Goal: Transaction & Acquisition: Purchase product/service

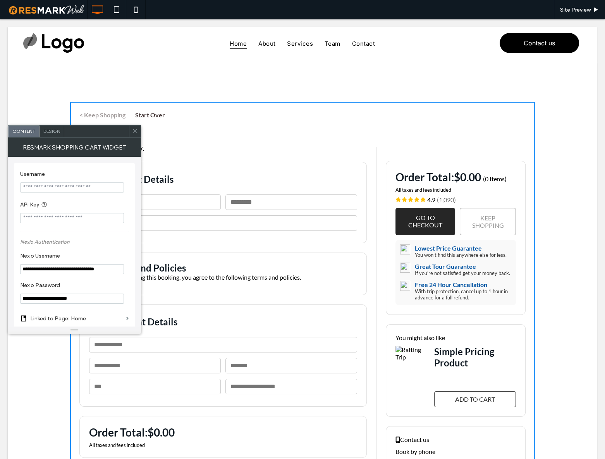
click at [136, 131] on icon at bounding box center [135, 131] width 6 height 6
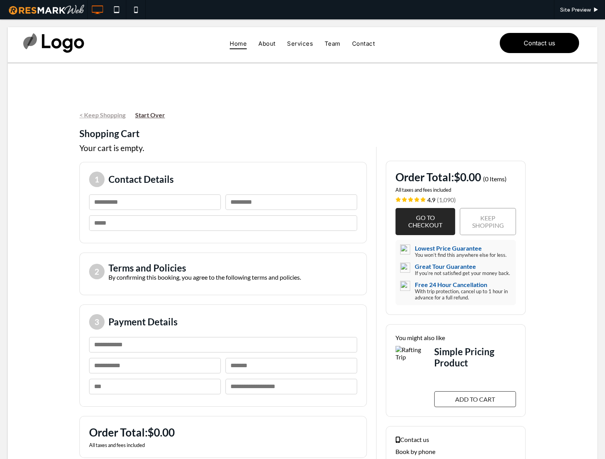
click at [46, 150] on div "< Keep Shopping Start Over Shopping Cart Your cart is empty. 1 Contact Details …" at bounding box center [303, 310] width 590 height 494
click at [46, 138] on div "< Keep Shopping Start Over Shopping Cart Your cart is empty. 1 Contact Details …" at bounding box center [303, 310] width 590 height 494
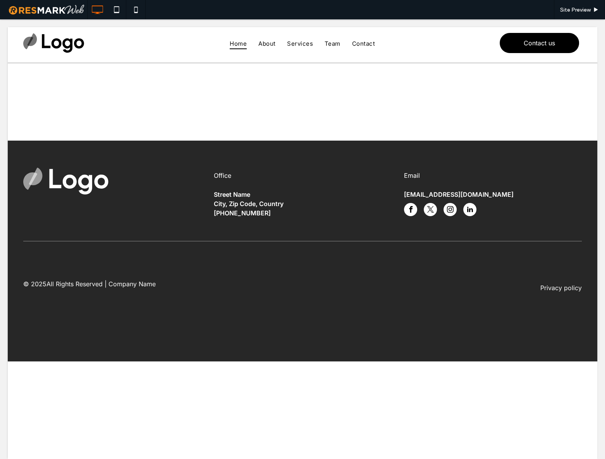
click at [436, 110] on div "< Keep Shopping Start Over Shopping Cart 1 Contact Details Please enter your fi…" at bounding box center [303, 102] width 590 height 78
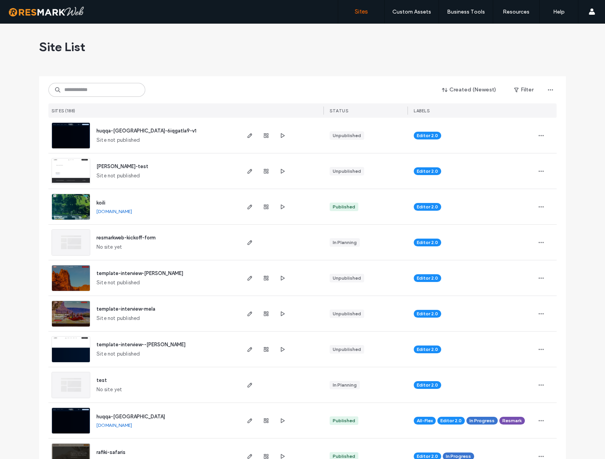
click at [96, 98] on div "Created (Newest) Filter SITES (188) STATUS LABELS" at bounding box center [302, 96] width 508 height 41
click at [96, 94] on input at bounding box center [96, 90] width 97 height 14
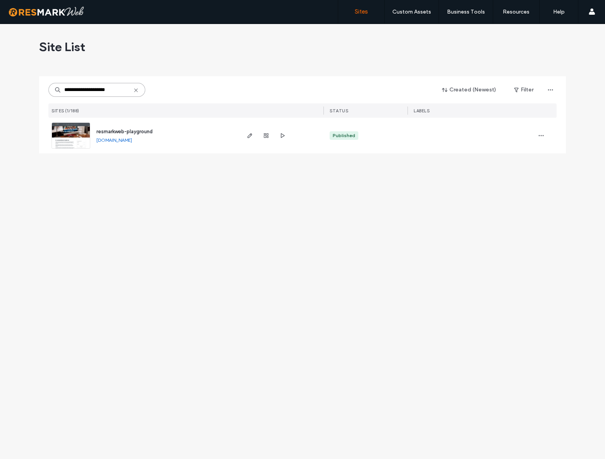
type input "**********"
click at [132, 131] on span "resmarkweb-playground" at bounding box center [124, 132] width 56 height 6
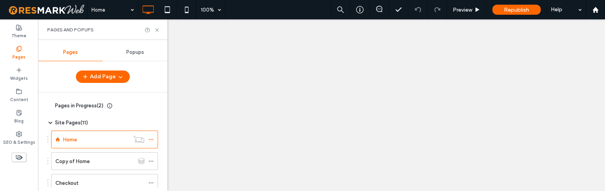
select select "*"
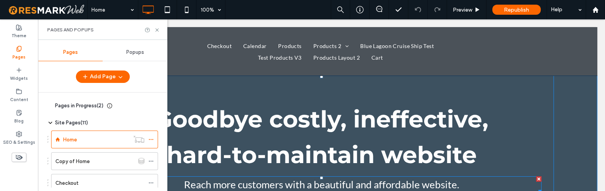
select select "*"
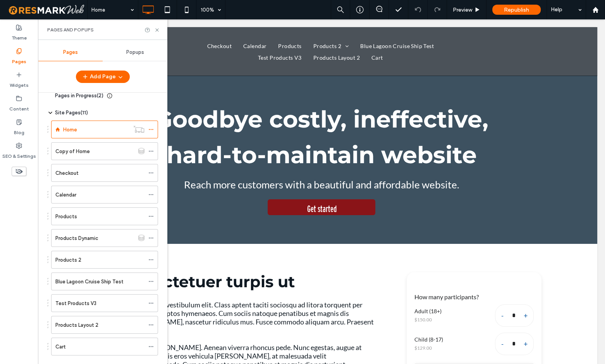
scroll to position [24, 0]
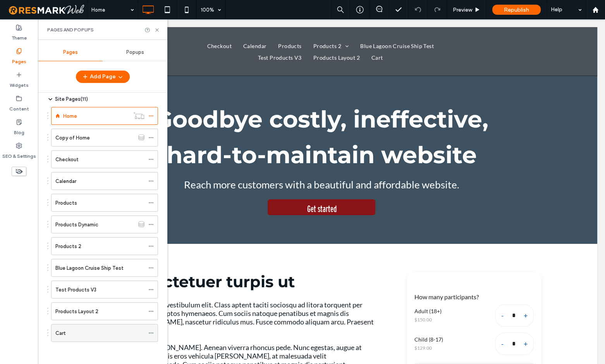
click at [78, 191] on div "Cart" at bounding box center [99, 333] width 89 height 8
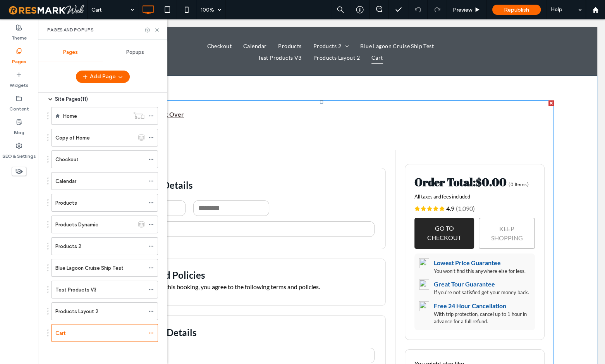
click at [291, 148] on span at bounding box center [321, 325] width 465 height 450
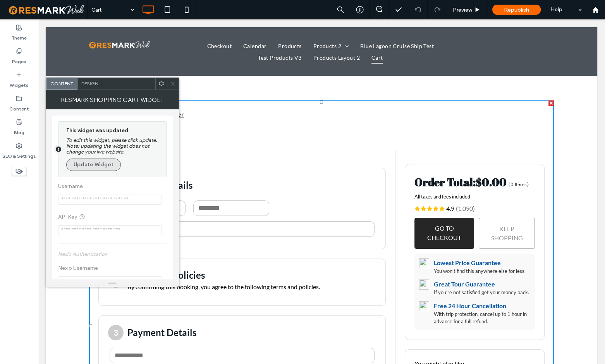
click at [110, 163] on button "Update Widget" at bounding box center [93, 164] width 55 height 12
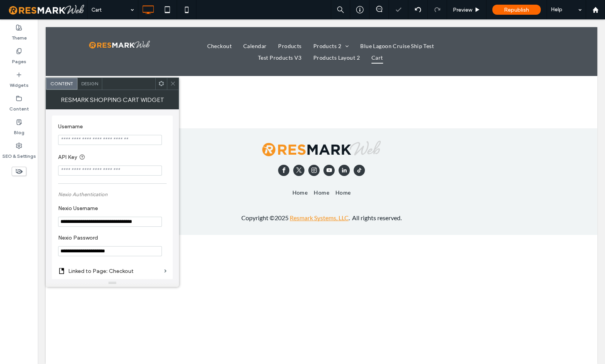
click at [172, 83] on use at bounding box center [173, 84] width 4 height 4
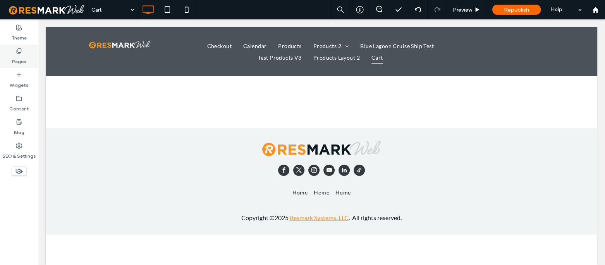
click at [23, 53] on div "Pages" at bounding box center [19, 57] width 38 height 24
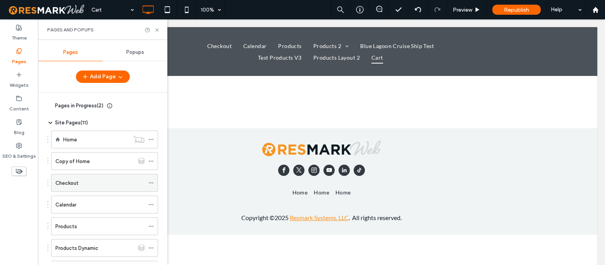
click at [89, 184] on div "Checkout" at bounding box center [99, 183] width 89 height 8
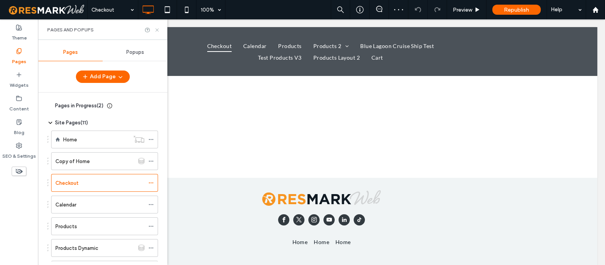
click at [157, 28] on icon at bounding box center [157, 30] width 6 height 6
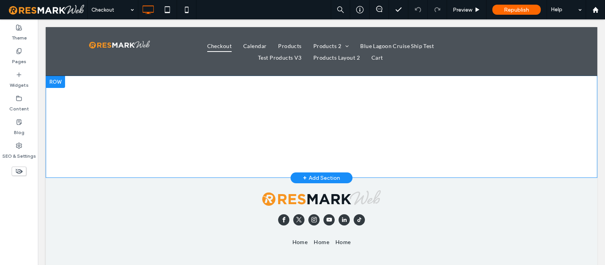
click at [191, 103] on div "< Back Activity Details Select quantity - 1 + - 0 + - APPLY Age at time of part…" at bounding box center [322, 127] width 552 height 102
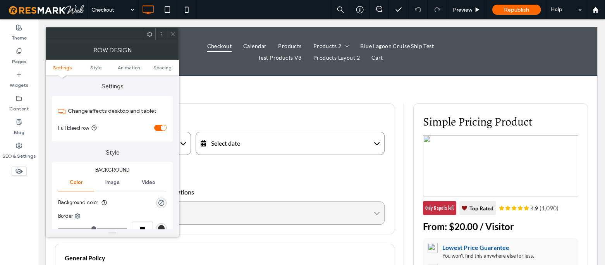
click at [175, 31] on icon at bounding box center [173, 34] width 6 height 6
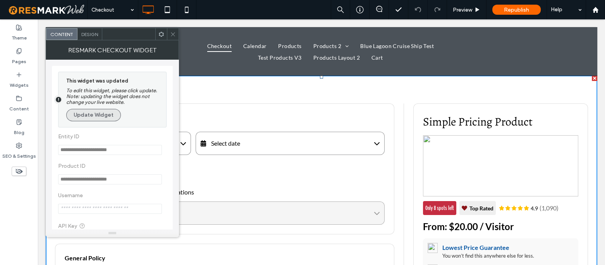
click at [94, 120] on button "Update Widget" at bounding box center [93, 115] width 55 height 12
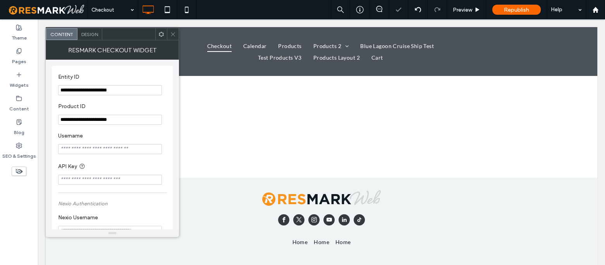
click at [171, 31] on icon at bounding box center [173, 34] width 6 height 6
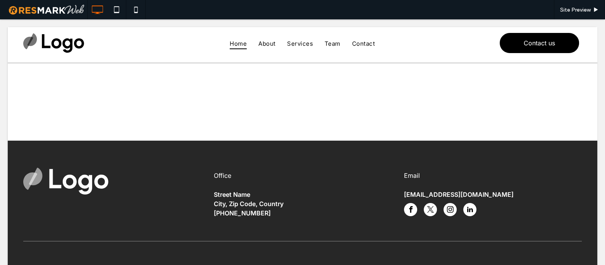
click at [98, 114] on div "< Keep Shopping Start Over Shopping Cart 1 Contact Details Please enter your fi…" at bounding box center [303, 102] width 590 height 78
click at [275, 112] on div "< Keep Shopping Start Over Shopping Cart 1 Contact Details Please enter your fi…" at bounding box center [303, 102] width 590 height 78
click at [178, 104] on div "< Keep Shopping Start Over Shopping Cart 1 Contact Details Please enter your fi…" at bounding box center [303, 102] width 590 height 78
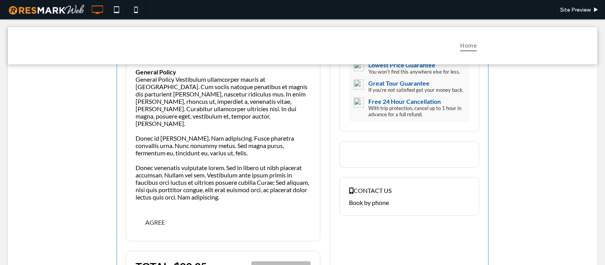
scroll to position [282, 0]
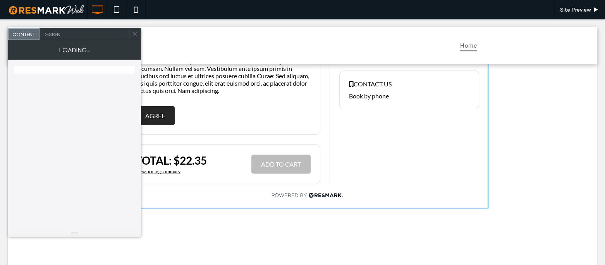
click at [151, 106] on button "AGREE" at bounding box center [155, 115] width 39 height 19
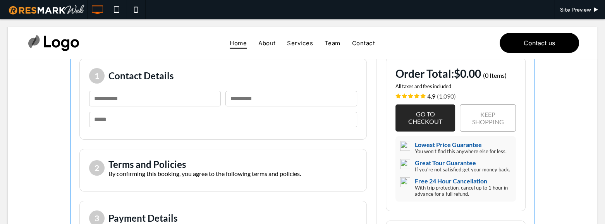
scroll to position [246, 0]
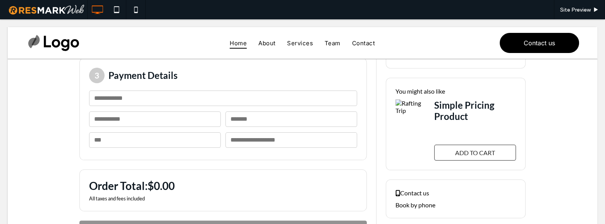
click at [50, 85] on div "< Keep Shopping Start Over Shopping Cart Your cart is empty. 1 Contact Details …" at bounding box center [303, 64] width 590 height 494
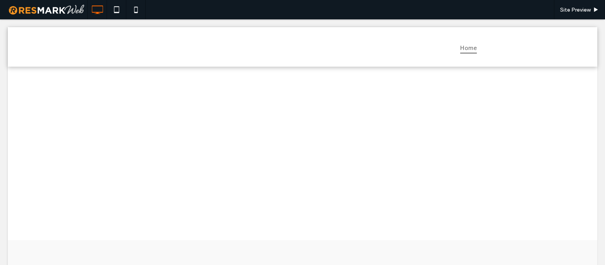
click at [257, 131] on div "< Back Activity Details Select quantity - 1 + - 0 + - APPLY Age at time of part…" at bounding box center [303, 153] width 590 height 174
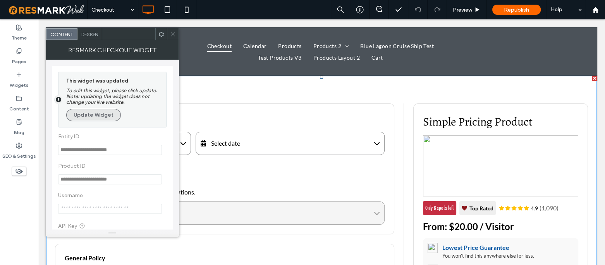
click at [107, 120] on button "Update Widget" at bounding box center [93, 115] width 55 height 12
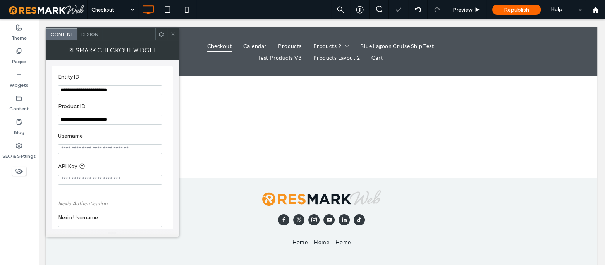
click at [172, 32] on icon at bounding box center [173, 34] width 6 height 6
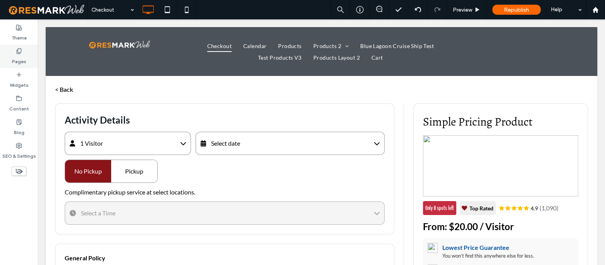
click at [17, 56] on label "Pages" at bounding box center [19, 59] width 14 height 11
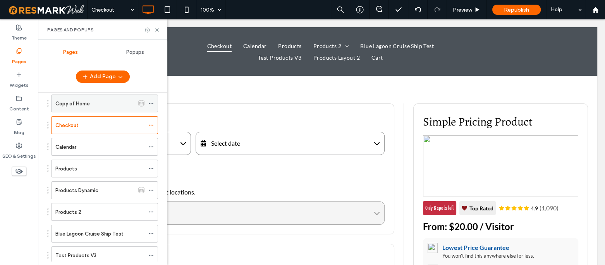
scroll to position [123, 0]
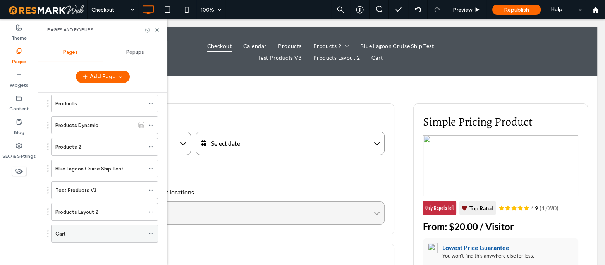
click at [74, 230] on div "Cart" at bounding box center [99, 234] width 89 height 8
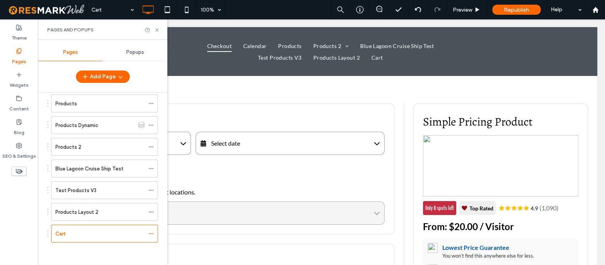
click at [158, 26] on div at bounding box center [302, 132] width 605 height 265
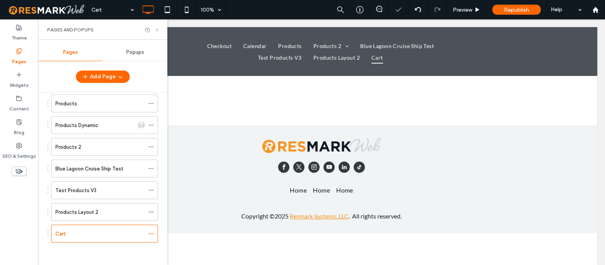
click at [157, 29] on icon at bounding box center [157, 30] width 6 height 6
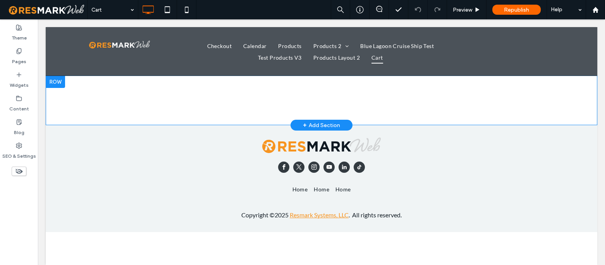
click at [222, 93] on div "< Keep Shopping Start Over Shopping Cart 1 Contact Details Please enter your fi…" at bounding box center [322, 101] width 552 height 50
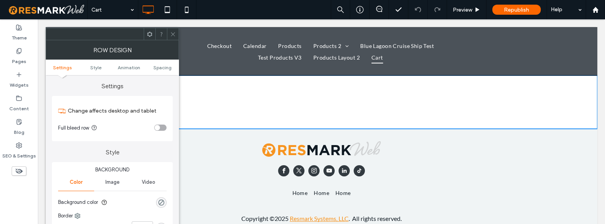
click at [342, 102] on div "< Keep Shopping Start Over Shopping Cart 1 Contact Details Please enter your fi…" at bounding box center [321, 102] width 465 height 4
click at [269, 103] on div "< Keep Shopping Start Over Shopping Cart 1 Contact Details Please enter your fi…" at bounding box center [321, 102] width 465 height 4
click at [170, 31] on icon at bounding box center [173, 34] width 6 height 6
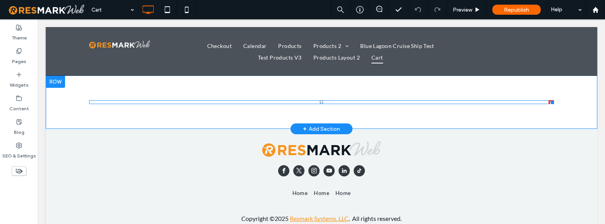
click at [186, 102] on span at bounding box center [321, 102] width 465 height 4
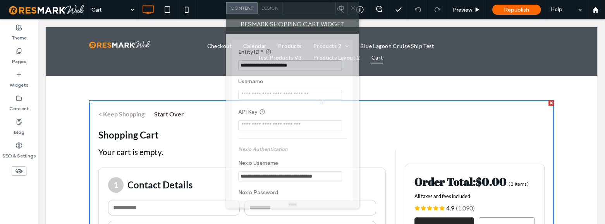
drag, startPoint x: 121, startPoint y: 17, endPoint x: 311, endPoint y: 10, distance: 190.0
click at [311, 10] on div at bounding box center [309, 8] width 53 height 12
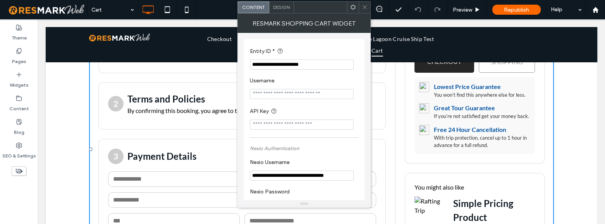
click at [365, 4] on icon at bounding box center [365, 7] width 6 height 6
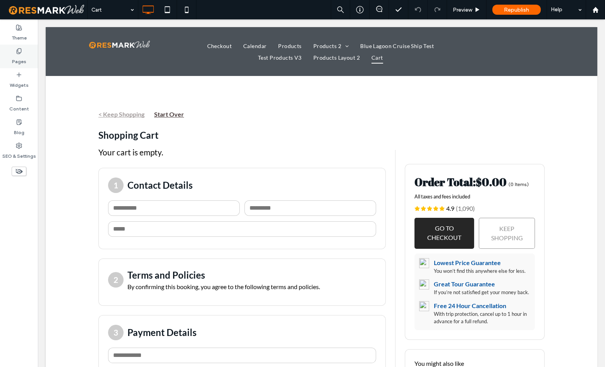
click at [12, 47] on div "Pages" at bounding box center [19, 57] width 38 height 24
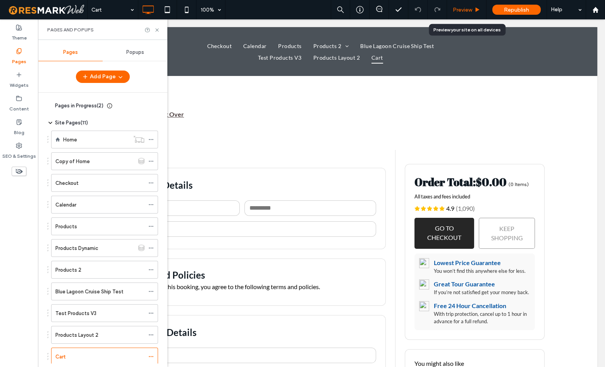
click at [467, 8] on span "Preview" at bounding box center [462, 10] width 19 height 7
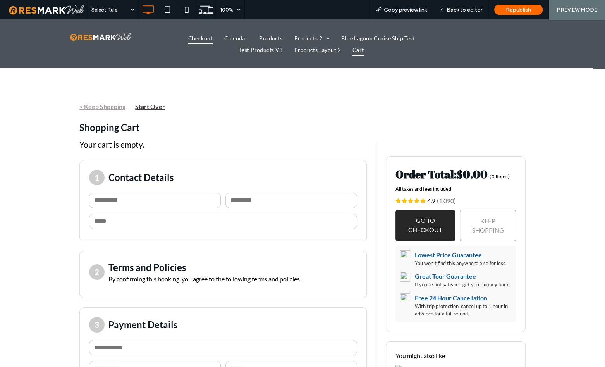
click at [202, 41] on span "Checkout" at bounding box center [200, 38] width 24 height 12
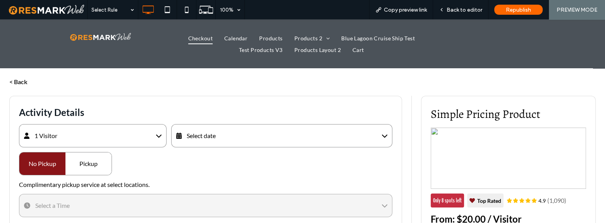
click at [219, 136] on div "Select date" at bounding box center [281, 135] width 221 height 23
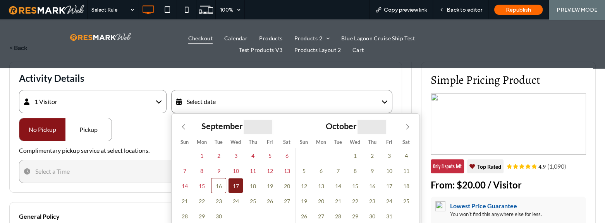
scroll to position [35, 0]
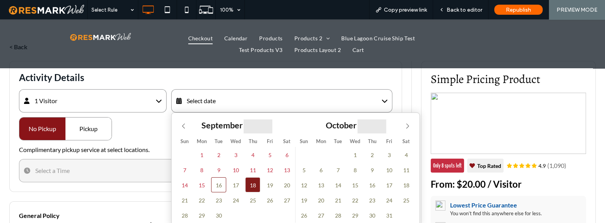
click at [253, 185] on span "18" at bounding box center [252, 184] width 15 height 15
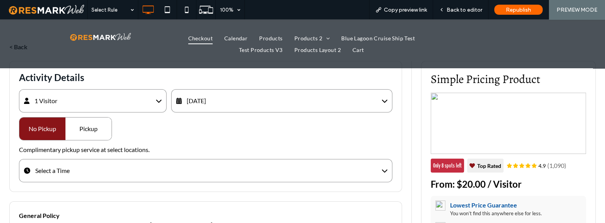
click at [83, 123] on div "Pickup" at bounding box center [88, 128] width 46 height 22
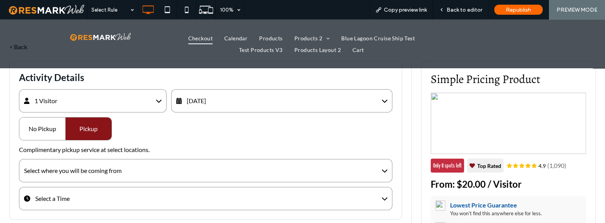
click at [127, 174] on div "Select where you will be coming from" at bounding box center [206, 170] width 374 height 23
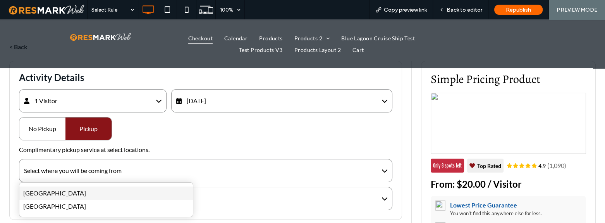
click at [95, 195] on div "[GEOGRAPHIC_DATA]" at bounding box center [106, 192] width 174 height 13
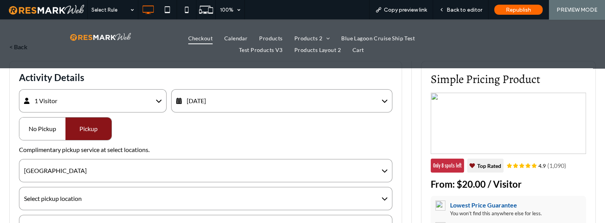
click at [95, 195] on div "Select pickup location" at bounding box center [206, 198] width 374 height 23
click at [86, 215] on div "Testing Montego Location 1" at bounding box center [106, 220] width 174 height 13
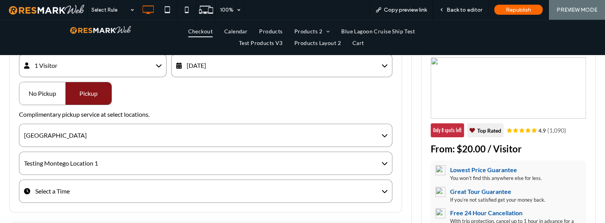
click at [89, 184] on div "Select a Time" at bounding box center [206, 190] width 374 height 23
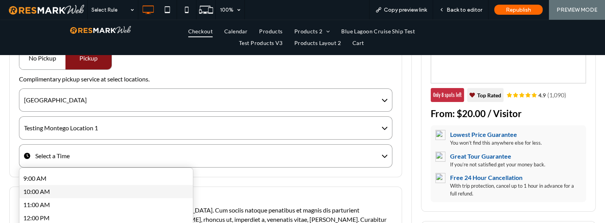
click at [66, 195] on div "10:00 AM" at bounding box center [106, 191] width 174 height 13
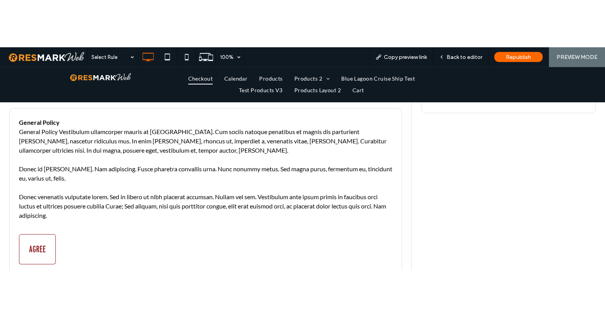
scroll to position [352, 0]
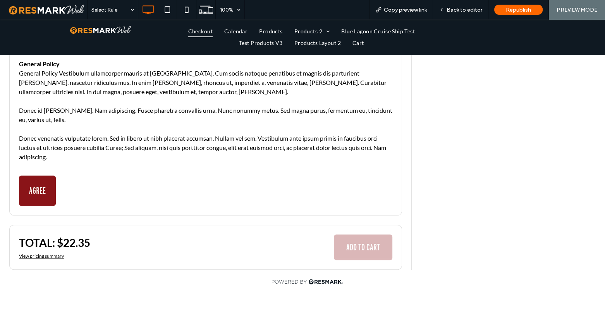
click at [45, 200] on button "AGREE" at bounding box center [37, 191] width 37 height 30
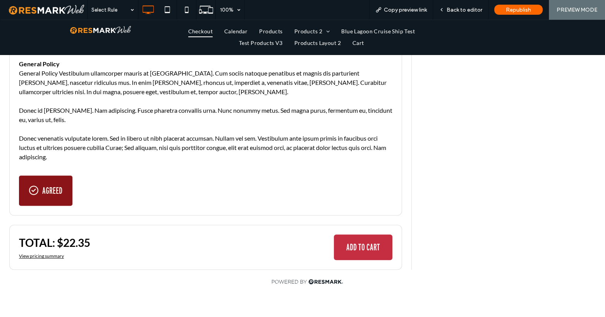
click at [351, 224] on button "ADD TO CART" at bounding box center [363, 247] width 59 height 26
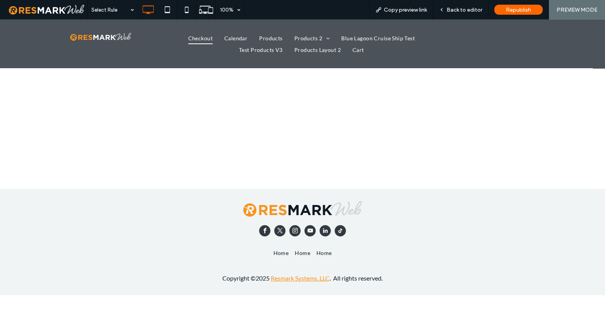
scroll to position [0, 0]
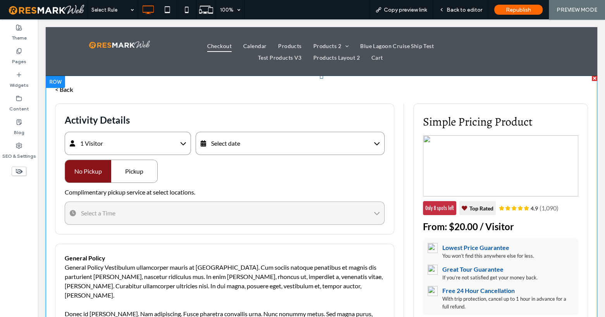
click at [244, 149] on span at bounding box center [322, 286] width 552 height 420
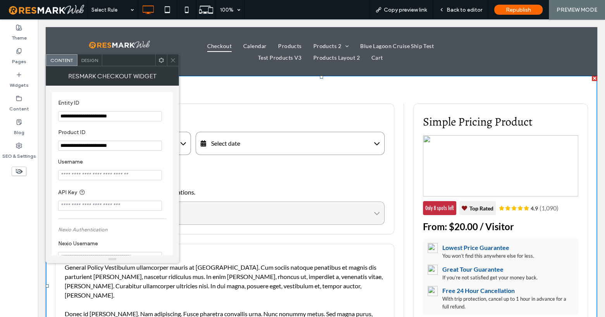
click at [246, 146] on div "Select date" at bounding box center [290, 143] width 189 height 23
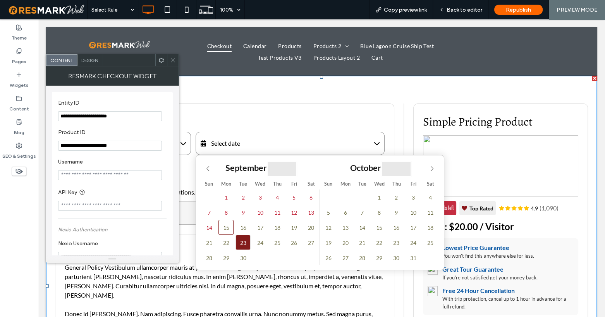
click at [245, 235] on span "23" at bounding box center [243, 242] width 15 height 15
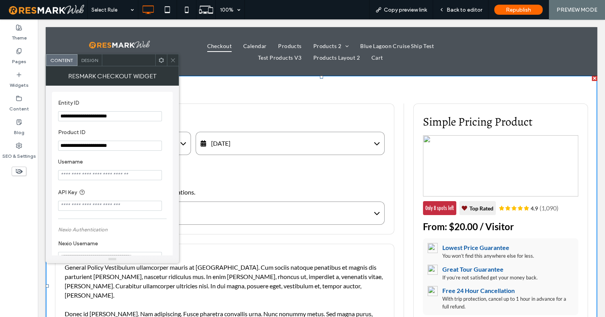
click at [173, 61] on icon at bounding box center [173, 60] width 6 height 6
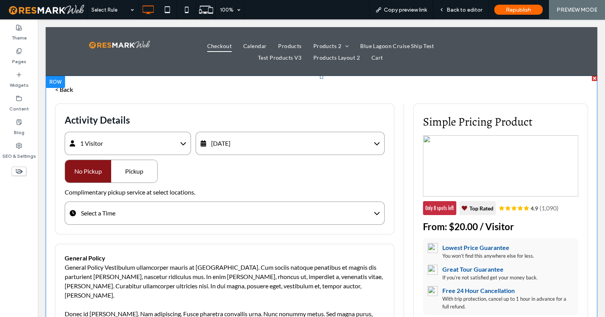
click at [126, 176] on span at bounding box center [322, 286] width 552 height 420
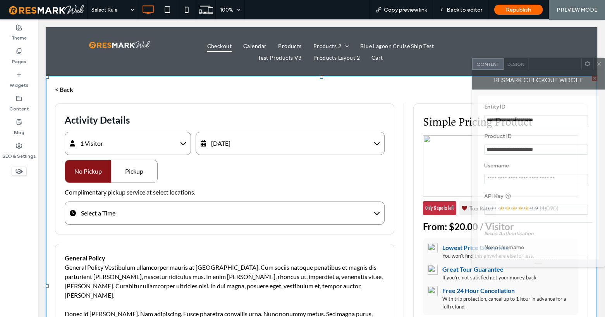
drag, startPoint x: 140, startPoint y: 66, endPoint x: 506, endPoint y: 96, distance: 367.4
click at [585, 70] on div "Resmark Checkout Widget" at bounding box center [538, 79] width 133 height 19
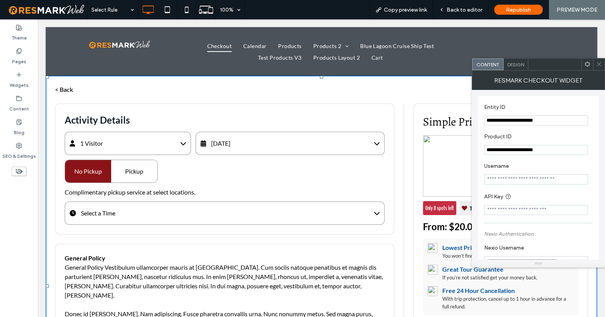
click at [146, 177] on div "Pickup" at bounding box center [134, 171] width 46 height 22
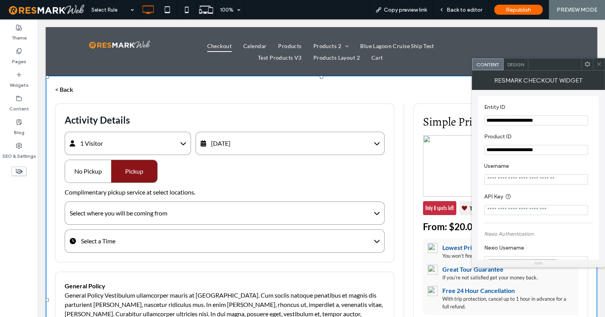
click at [126, 217] on div "Select where you will be coming from" at bounding box center [225, 213] width 320 height 23
click at [128, 241] on div "Montego Bay" at bounding box center [152, 235] width 174 height 13
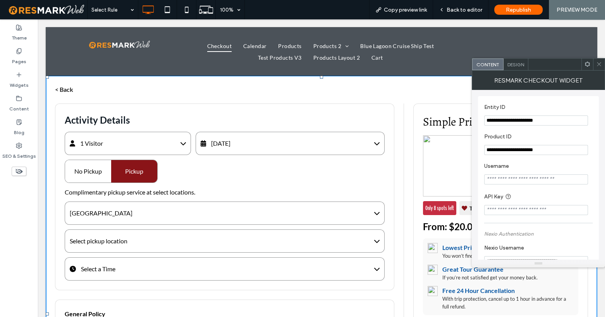
click at [129, 245] on div "Select pickup location" at bounding box center [225, 240] width 320 height 23
click at [128, 264] on div "Testing Montego Location 1" at bounding box center [152, 263] width 174 height 13
click at [133, 271] on div "Select a Time" at bounding box center [225, 268] width 320 height 23
click at [126, 296] on div "9:00 AM" at bounding box center [152, 291] width 174 height 13
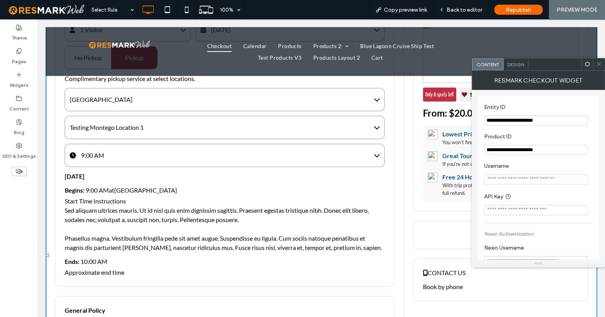
scroll to position [422, 0]
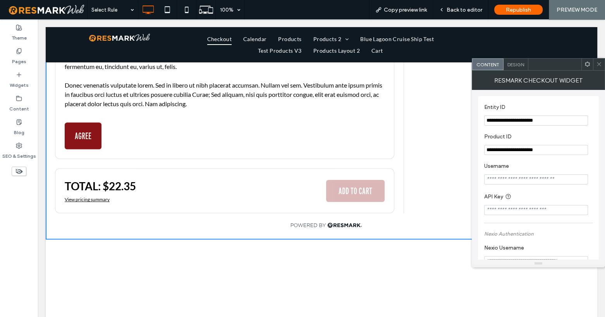
click at [83, 122] on button "AGREE" at bounding box center [83, 135] width 37 height 27
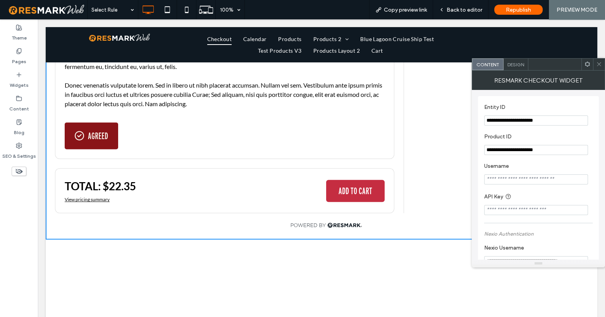
click at [344, 180] on button "ADD TO CART" at bounding box center [355, 191] width 59 height 22
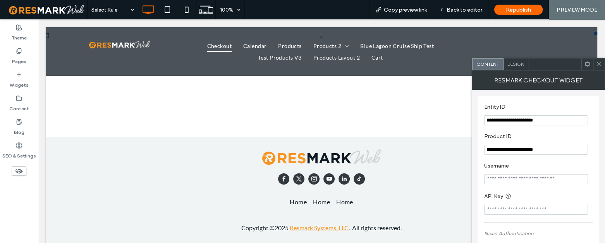
scroll to position [50, 0]
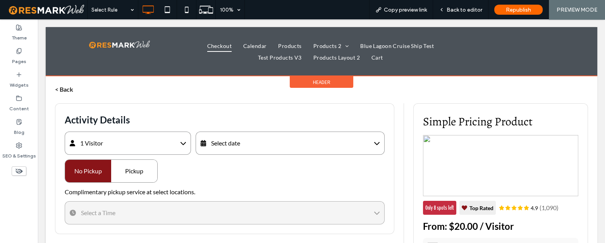
click at [314, 85] on span "Header" at bounding box center [321, 82] width 17 height 7
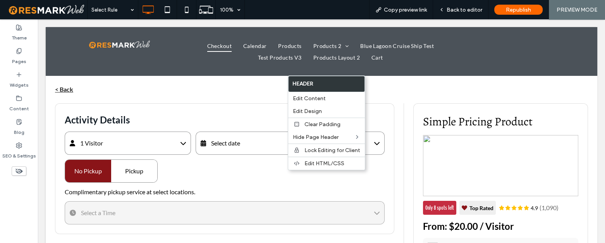
click at [264, 93] on div "< Back" at bounding box center [326, 89] width 543 height 9
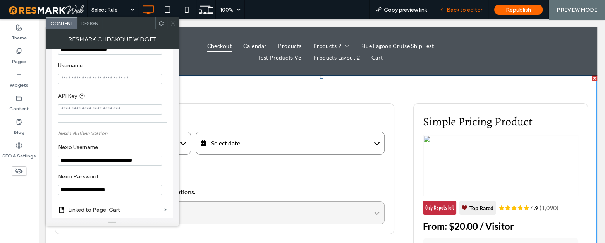
scroll to position [70, 0]
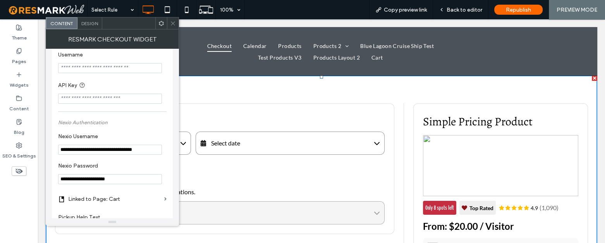
click at [176, 25] on icon at bounding box center [173, 24] width 6 height 6
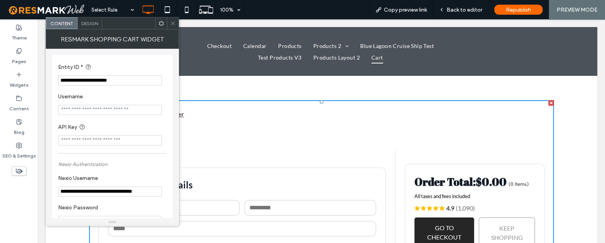
click at [176, 26] on icon at bounding box center [173, 24] width 6 height 6
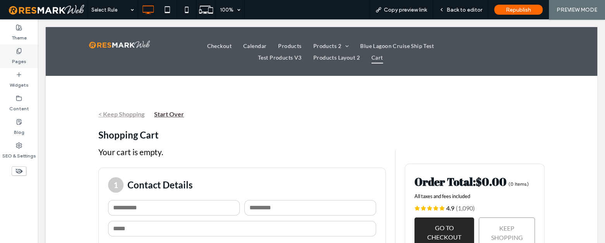
click at [14, 55] on label "Pages" at bounding box center [19, 59] width 14 height 11
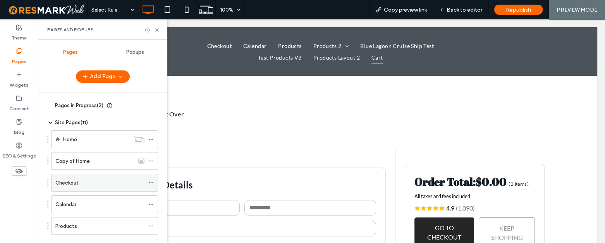
click at [91, 186] on div "Checkout" at bounding box center [99, 183] width 89 height 8
click at [156, 26] on div "Select Rule 100% Copy preview link Back to editor Republish PREVIEW MODE Site C…" at bounding box center [302, 121] width 605 height 243
click at [156, 29] on icon at bounding box center [157, 30] width 6 height 6
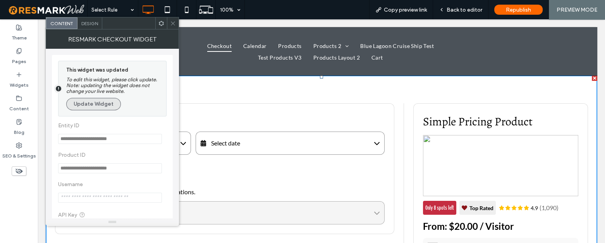
click at [80, 108] on button "Update Widget" at bounding box center [93, 104] width 55 height 12
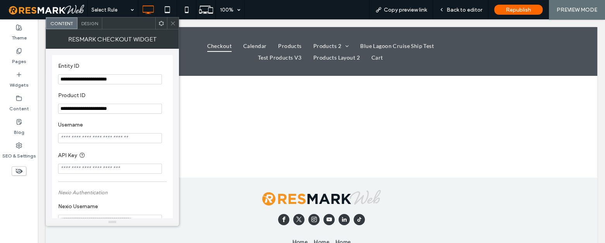
drag, startPoint x: 175, startPoint y: 21, endPoint x: 143, endPoint y: 3, distance: 36.8
click at [175, 21] on icon at bounding box center [173, 24] width 6 height 6
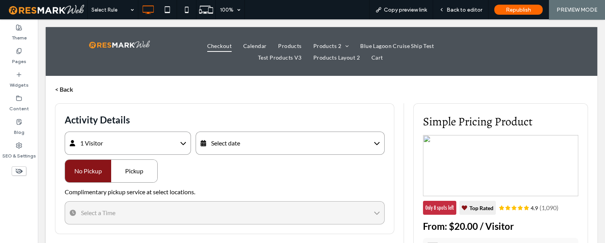
click at [335, 9] on div "Select Rule 100% Copy preview link Back to editor Republish PREVIEW MODE" at bounding box center [346, 9] width 518 height 19
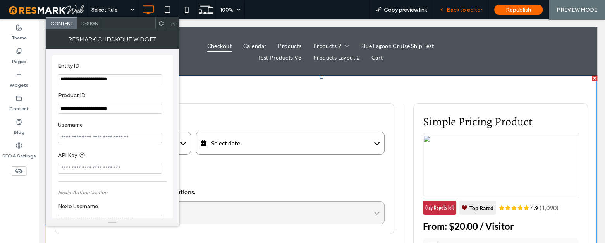
click at [451, 7] on span "Back to editor" at bounding box center [465, 10] width 36 height 7
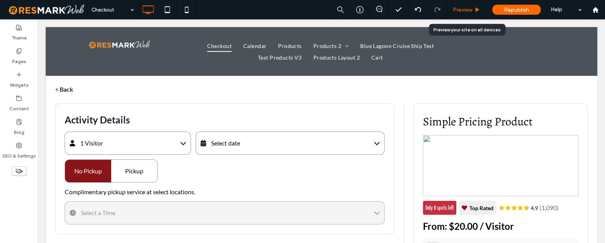
click at [461, 7] on span "Preview" at bounding box center [462, 10] width 19 height 7
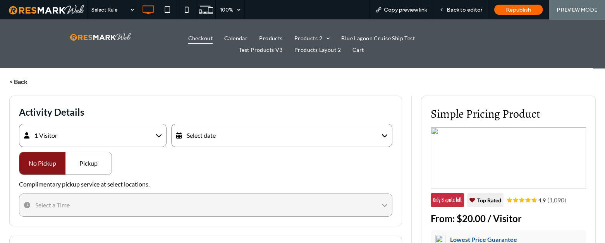
click at [253, 129] on div "Select date" at bounding box center [281, 135] width 221 height 23
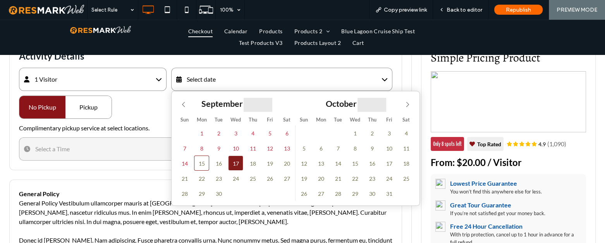
scroll to position [70, 0]
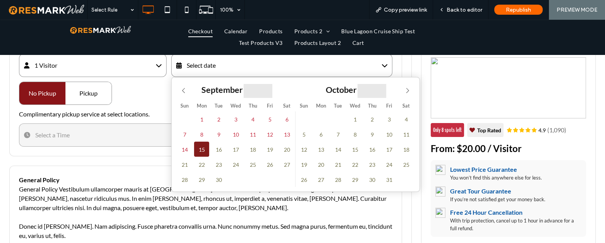
click at [201, 150] on span "15" at bounding box center [201, 149] width 15 height 15
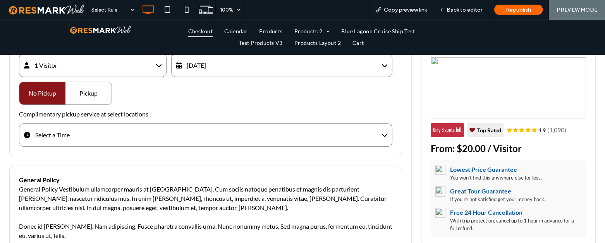
click at [94, 91] on div "Pickup" at bounding box center [88, 93] width 46 height 22
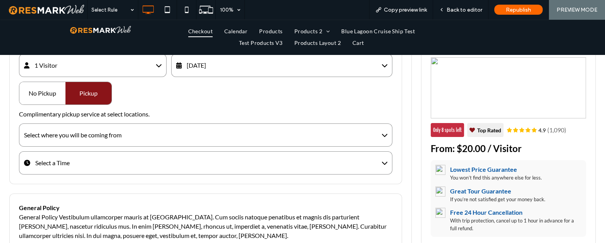
click at [107, 142] on div "Select where you will be coming from" at bounding box center [206, 135] width 374 height 23
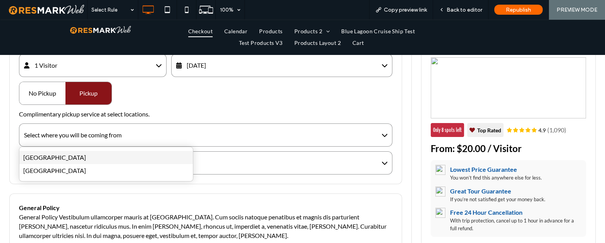
click at [108, 155] on div "[GEOGRAPHIC_DATA]" at bounding box center [106, 157] width 174 height 13
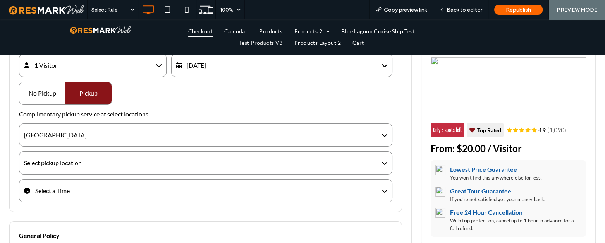
click at [106, 160] on div "Select pickup location" at bounding box center [206, 163] width 374 height 23
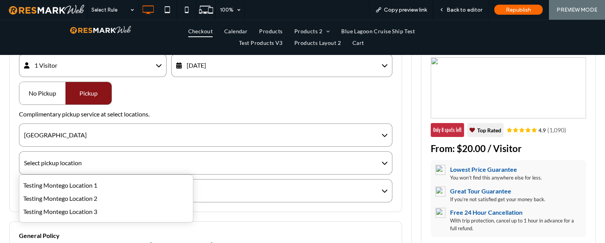
click at [99, 178] on div "Testing Montego Location 1 Testing Montego Location 2 Testing Montego Location 3" at bounding box center [106, 199] width 174 height 48
click at [99, 187] on div "Testing Montego Location 1" at bounding box center [106, 185] width 174 height 13
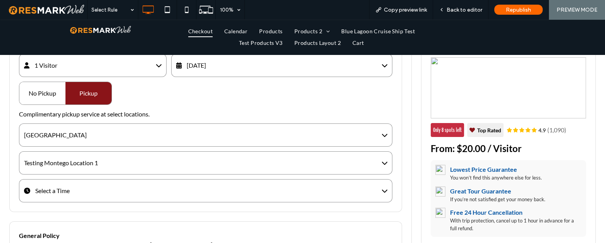
click at [101, 194] on div "Select a Time" at bounding box center [206, 190] width 374 height 23
click at [91, 213] on div "3:00 PM" at bounding box center [106, 213] width 174 height 13
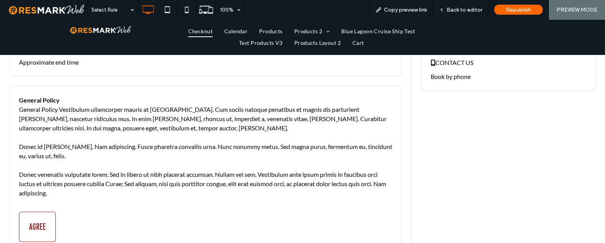
scroll to position [458, 0]
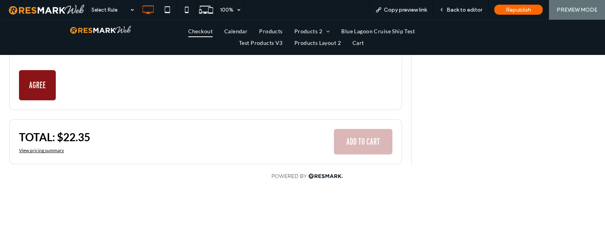
click at [44, 99] on button "AGREE" at bounding box center [37, 85] width 37 height 30
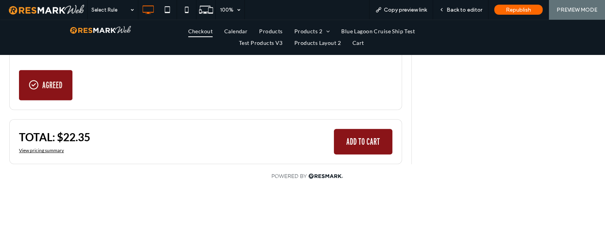
click at [369, 143] on button "ADD TO CART" at bounding box center [363, 142] width 59 height 26
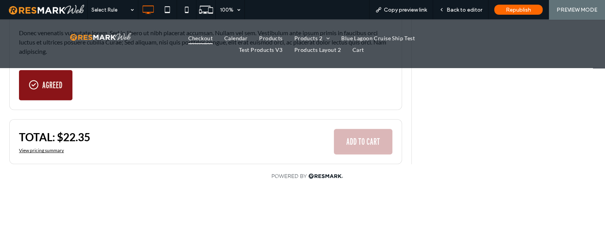
scroll to position [0, 0]
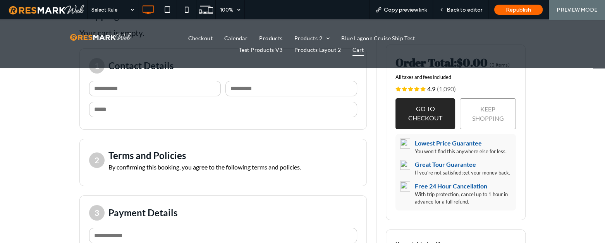
scroll to position [141, 0]
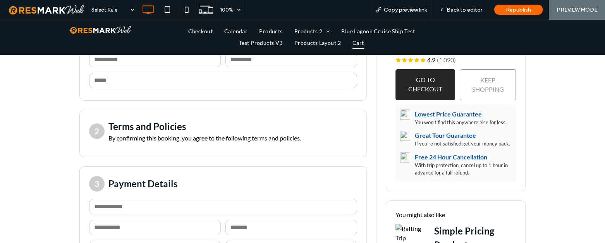
click at [457, 11] on span "Back to editor" at bounding box center [465, 10] width 36 height 7
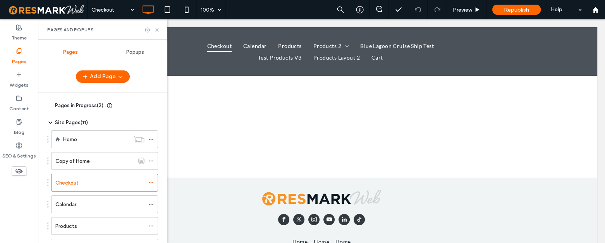
click at [159, 29] on icon at bounding box center [157, 30] width 6 height 6
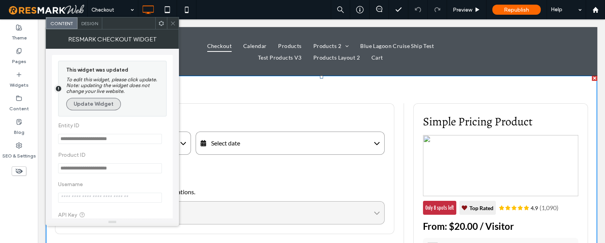
click at [82, 106] on button "Update Widget" at bounding box center [93, 104] width 55 height 12
click at [175, 21] on icon at bounding box center [173, 24] width 6 height 6
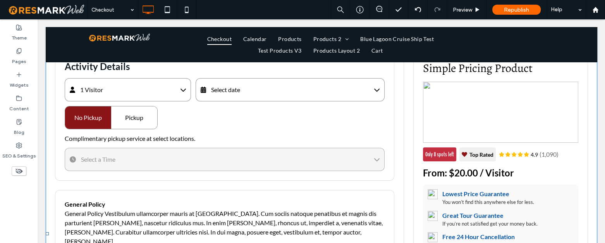
scroll to position [70, 0]
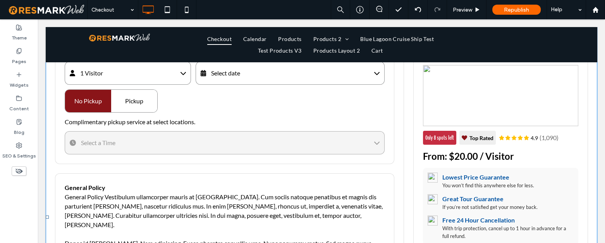
click at [189, 116] on span at bounding box center [322, 217] width 552 height 424
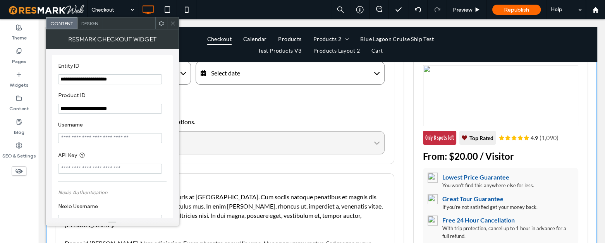
click at [93, 79] on input "**********" at bounding box center [110, 79] width 104 height 10
click at [333, 125] on span "Complimentary pickup service at select locations." at bounding box center [225, 121] width 320 height 9
click at [324, 115] on div "Activity Details 1 Visitor Visitor $20 - 1 + APPLY Select date September **** O…" at bounding box center [224, 98] width 339 height 131
click at [175, 21] on icon at bounding box center [173, 24] width 6 height 6
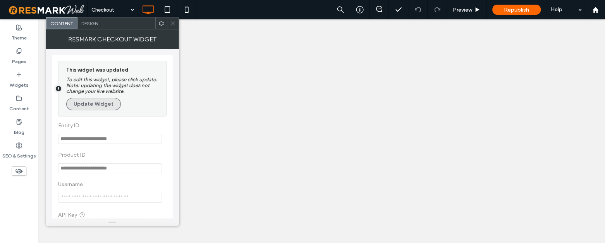
click at [99, 107] on button "Update Widget" at bounding box center [93, 104] width 55 height 12
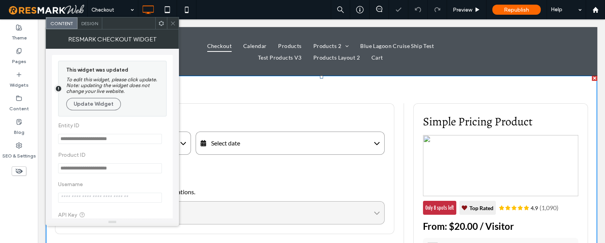
click at [173, 22] on icon at bounding box center [173, 24] width 6 height 6
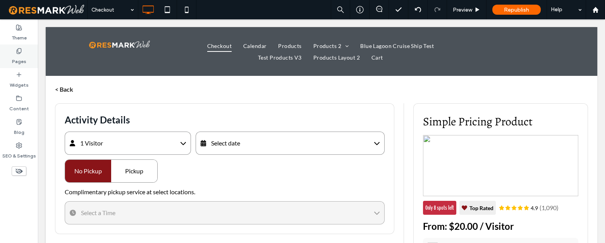
click at [23, 55] on label "Pages" at bounding box center [19, 59] width 14 height 11
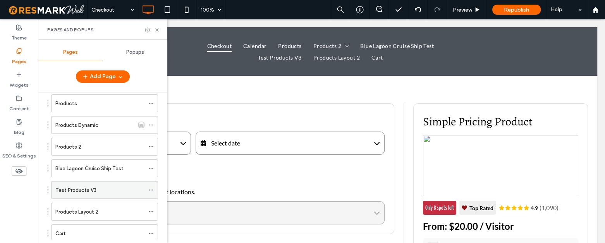
scroll to position [144, 0]
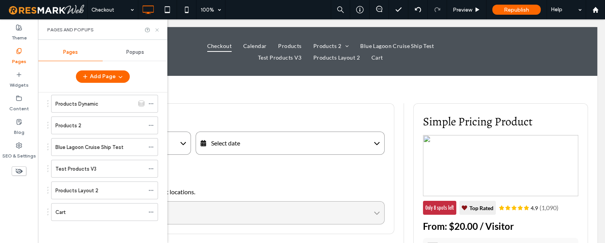
click at [155, 28] on icon at bounding box center [157, 30] width 6 height 6
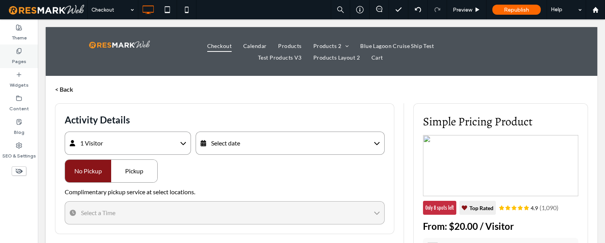
click at [25, 59] on label "Pages" at bounding box center [19, 59] width 14 height 11
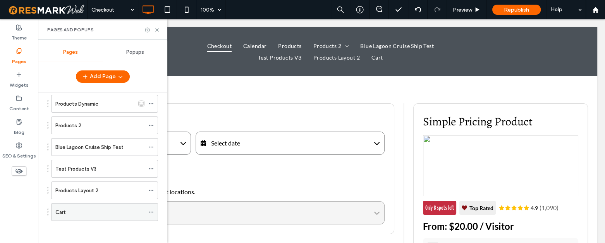
click at [81, 214] on div "Cart" at bounding box center [99, 212] width 89 height 8
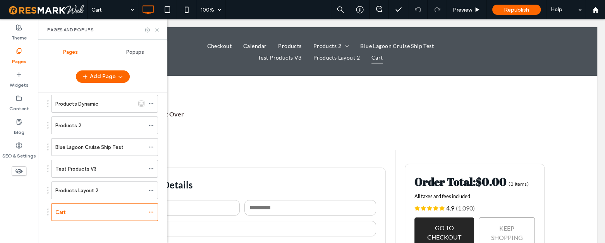
click at [158, 31] on icon at bounding box center [157, 30] width 6 height 6
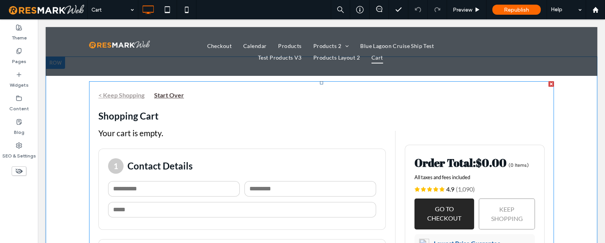
scroll to position [35, 0]
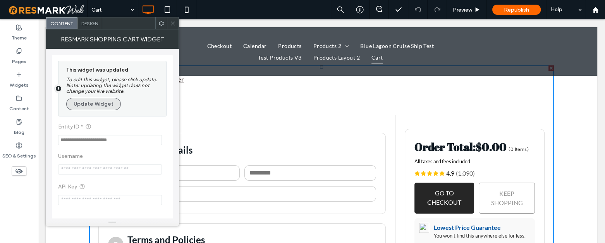
click at [91, 104] on button "Update Widget" at bounding box center [93, 104] width 55 height 12
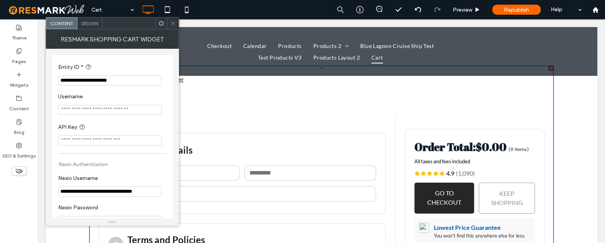
click at [174, 22] on icon at bounding box center [173, 24] width 6 height 6
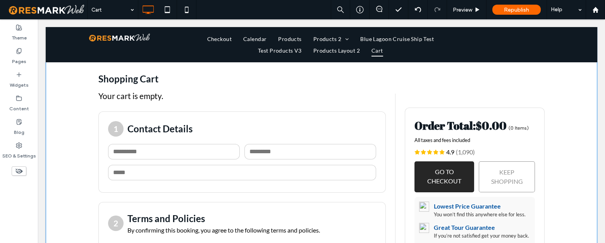
scroll to position [105, 0]
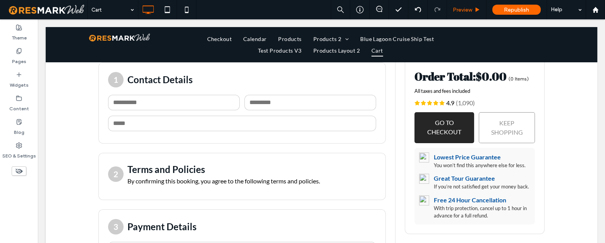
click at [456, 10] on span "Preview" at bounding box center [462, 10] width 19 height 7
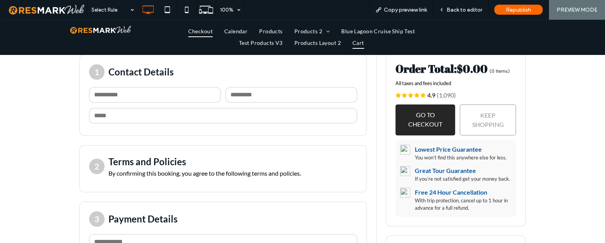
click at [190, 29] on span "Checkout" at bounding box center [200, 31] width 24 height 12
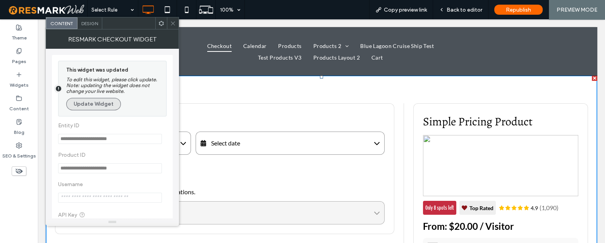
click at [89, 105] on button "Update Widget" at bounding box center [93, 104] width 55 height 12
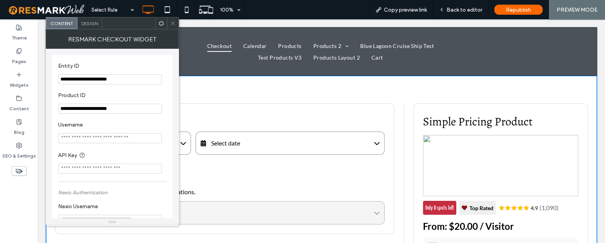
click at [174, 21] on icon at bounding box center [173, 24] width 6 height 6
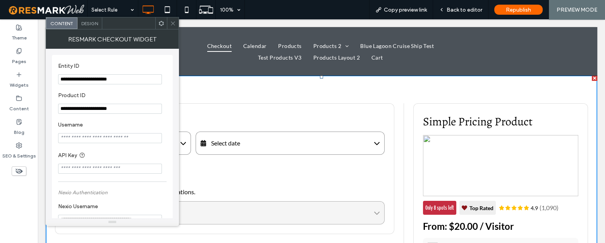
click at [172, 23] on icon at bounding box center [173, 24] width 6 height 6
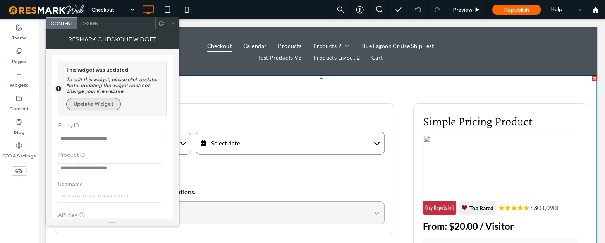
click at [107, 105] on button "Update Widget" at bounding box center [93, 104] width 55 height 12
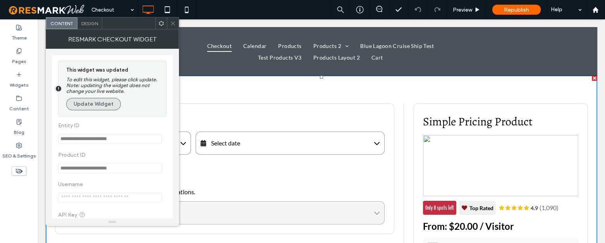
click at [101, 107] on button "Update Widget" at bounding box center [93, 104] width 55 height 12
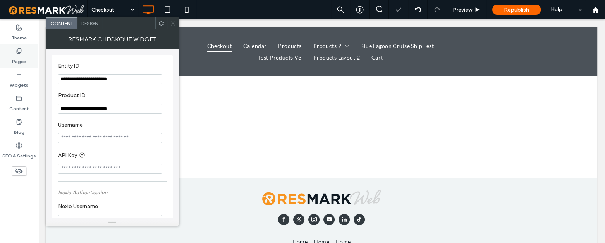
click at [23, 56] on label "Pages" at bounding box center [19, 59] width 14 height 11
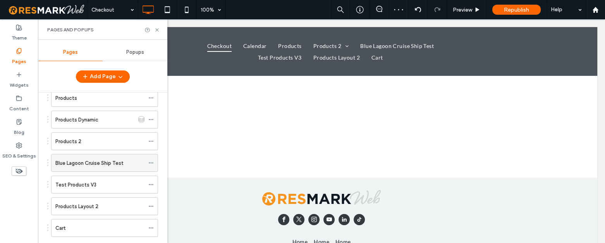
scroll to position [141, 0]
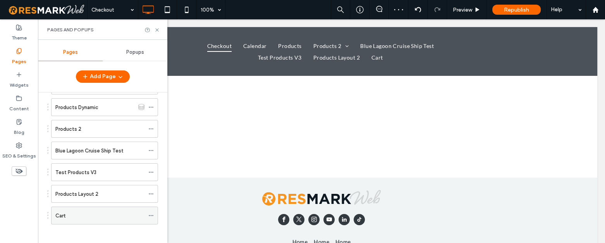
click at [63, 220] on div "Cart" at bounding box center [99, 215] width 89 height 17
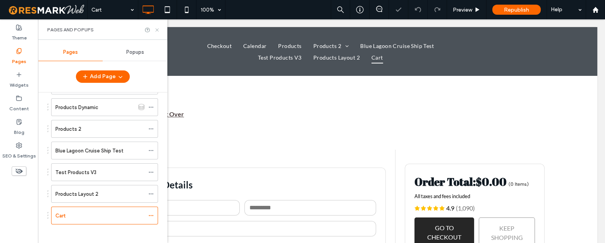
click at [159, 29] on icon at bounding box center [157, 30] width 6 height 6
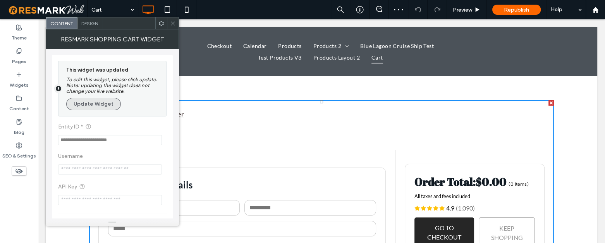
click at [93, 107] on button "Update Widget" at bounding box center [93, 104] width 55 height 12
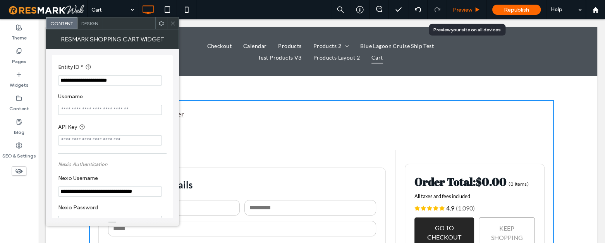
click at [469, 9] on span "Preview" at bounding box center [462, 10] width 19 height 7
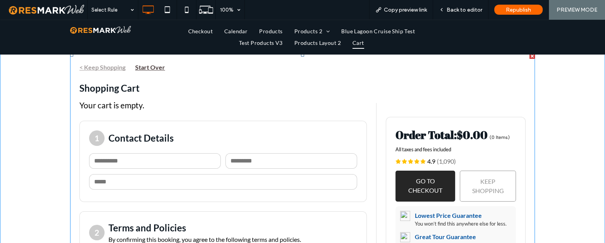
scroll to position [35, 0]
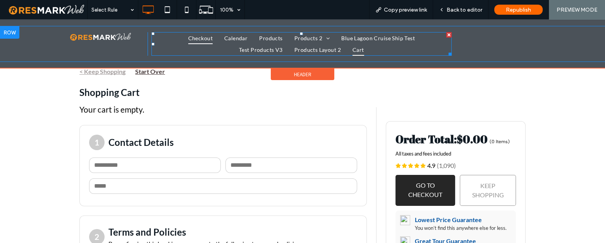
click at [204, 35] on span "Checkout" at bounding box center [200, 38] width 24 height 12
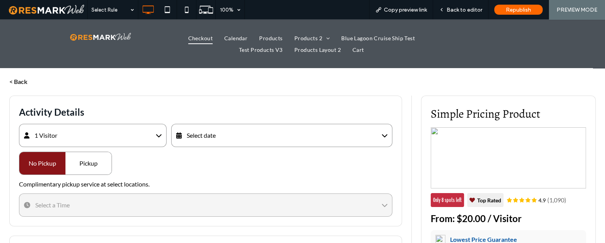
click at [223, 139] on div "Select date" at bounding box center [281, 135] width 221 height 23
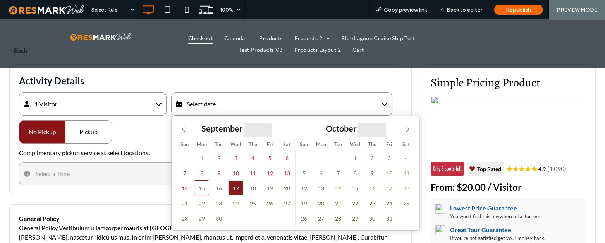
scroll to position [35, 0]
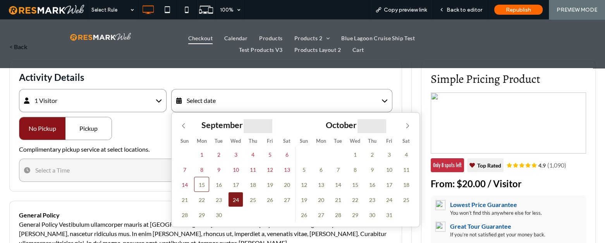
click at [231, 192] on span "24" at bounding box center [235, 199] width 15 height 15
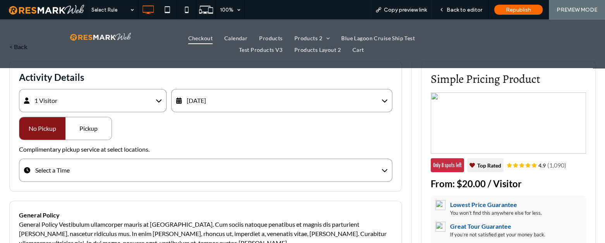
click at [98, 127] on div "Pickup" at bounding box center [88, 128] width 46 height 22
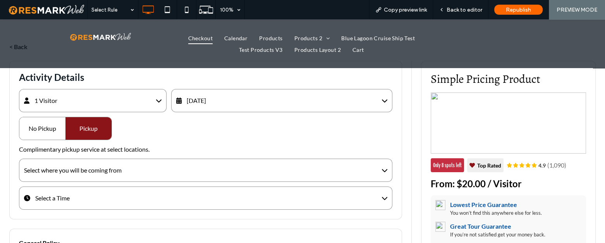
click at [125, 177] on div "Select where you will be coming from" at bounding box center [206, 170] width 374 height 23
click at [114, 196] on div "[GEOGRAPHIC_DATA]" at bounding box center [106, 192] width 174 height 13
click at [106, 202] on div "Select pickup location" at bounding box center [206, 198] width 374 height 23
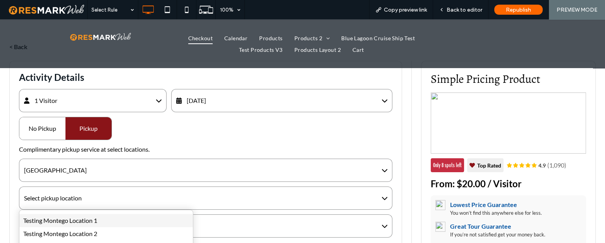
click at [95, 215] on div "Testing Montego Location 1" at bounding box center [106, 220] width 174 height 13
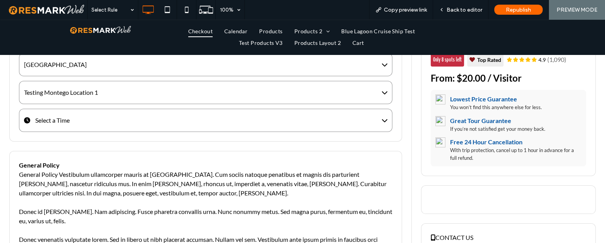
drag, startPoint x: 81, startPoint y: 131, endPoint x: 71, endPoint y: 169, distance: 39.7
click at [80, 131] on div "Select a Time" at bounding box center [206, 120] width 374 height 23
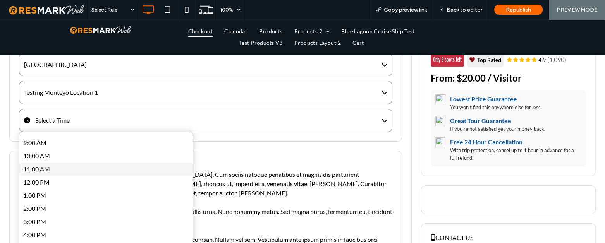
click at [70, 173] on div "11:00 AM" at bounding box center [106, 169] width 174 height 13
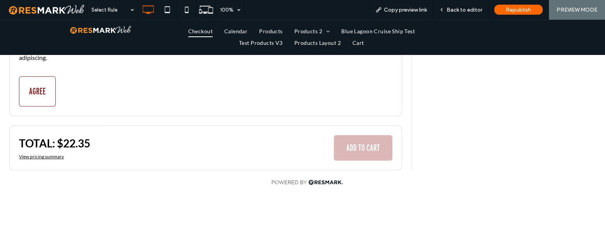
scroll to position [458, 0]
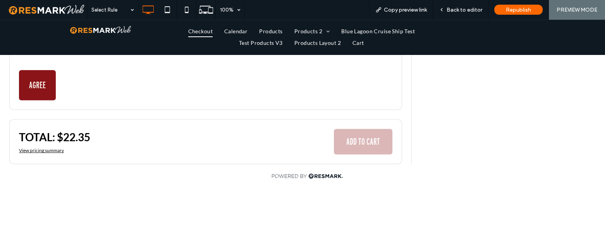
click at [36, 85] on button "AGREE" at bounding box center [37, 85] width 37 height 30
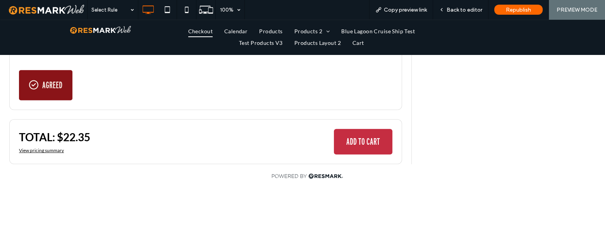
click at [345, 139] on button "ADD TO CART" at bounding box center [363, 142] width 59 height 26
